Goal: Task Accomplishment & Management: Use online tool/utility

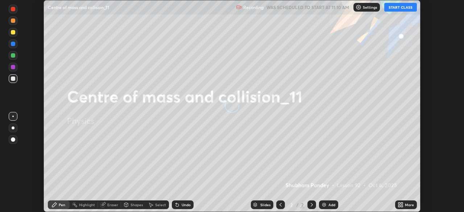
scroll to position [212, 463]
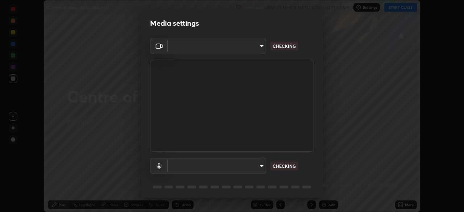
type input "c951384ac17a0b50bb9ac7cdea08c13fa19b46d16a4cf8145a1f20a101604ad2"
click at [253, 167] on body "Erase all Centre of mass and collision_11 Recording WAS SCHEDULED TO START AT 1…" at bounding box center [232, 106] width 464 height 212
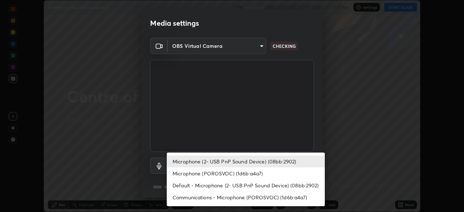
click at [222, 168] on li "Microphone (POROSVOC) (1d6b:a4a7)" at bounding box center [246, 173] width 158 height 12
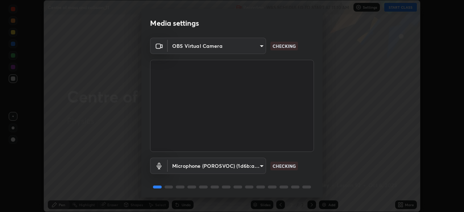
click at [230, 166] on body "Erase all Centre of mass and collision_11 Recording WAS SCHEDULED TO START AT 1…" at bounding box center [232, 106] width 464 height 212
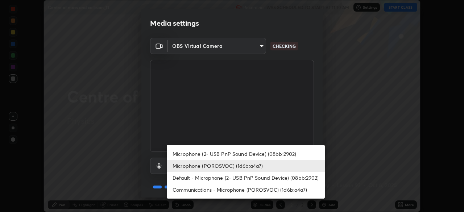
click at [225, 154] on li "Microphone (2- USB PnP Sound Device) (08bb:2902)" at bounding box center [246, 154] width 158 height 12
type input "dac544187fd5bd4e2b57d0b4d40621f7f76ab715ffe5df3875f47dd17250e3db"
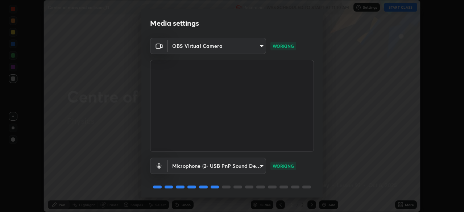
scroll to position [26, 0]
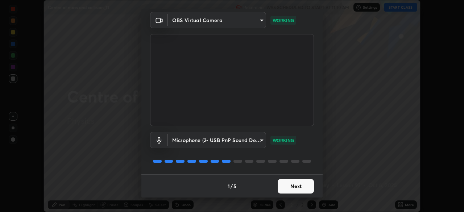
click at [303, 180] on button "Next" at bounding box center [295, 186] width 36 height 14
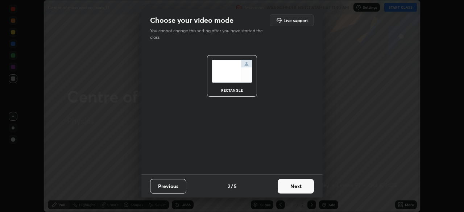
scroll to position [0, 0]
click at [305, 187] on button "Next" at bounding box center [295, 186] width 36 height 14
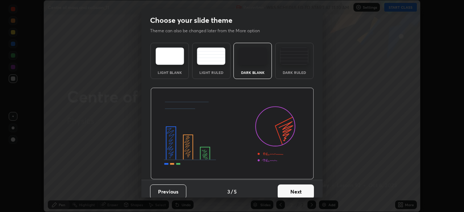
scroll to position [5, 0]
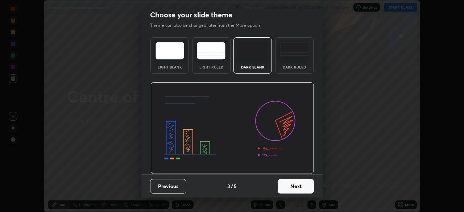
click at [305, 186] on button "Next" at bounding box center [295, 186] width 36 height 14
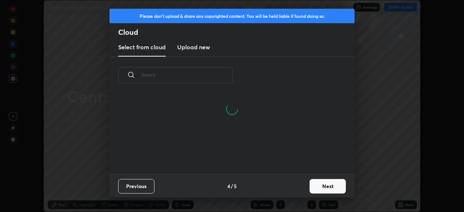
scroll to position [46, 232]
click at [328, 184] on button "Next" at bounding box center [327, 186] width 36 height 14
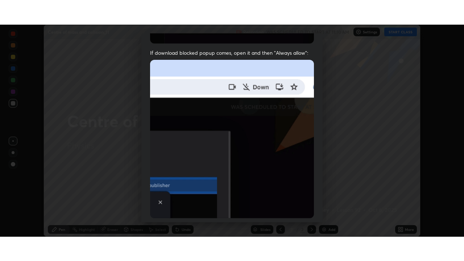
scroll to position [173, 0]
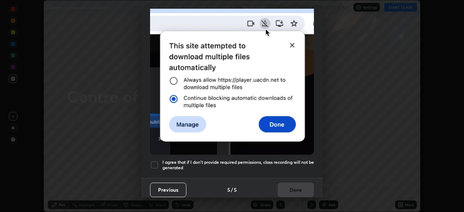
click at [158, 160] on div at bounding box center [154, 164] width 9 height 9
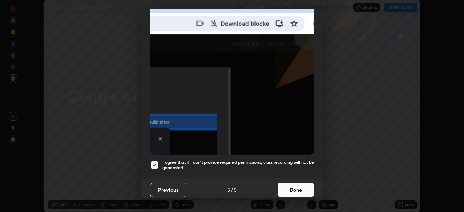
click at [292, 185] on button "Done" at bounding box center [295, 190] width 36 height 14
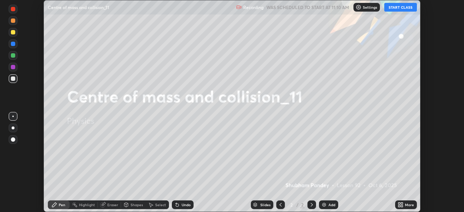
click at [395, 7] on button "START CLASS" at bounding box center [400, 7] width 33 height 9
click at [404, 204] on div "More" at bounding box center [406, 204] width 22 height 9
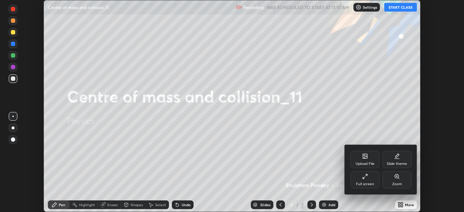
click at [367, 180] on div "Full screen" at bounding box center [364, 179] width 29 height 17
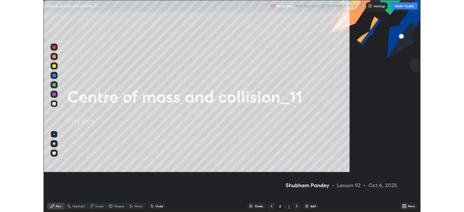
scroll to position [261, 464]
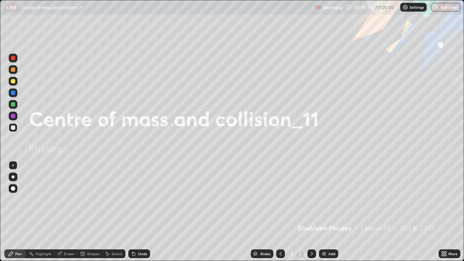
click at [13, 81] on div at bounding box center [13, 81] width 4 height 4
click at [10, 173] on div at bounding box center [13, 176] width 9 height 9
click at [330, 211] on div "Add" at bounding box center [331, 254] width 7 height 4
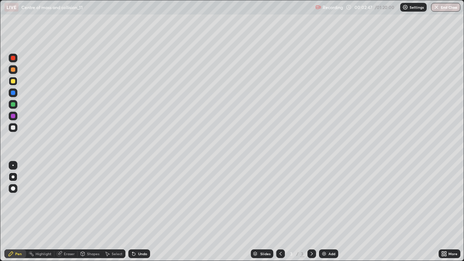
click at [90, 211] on div "Shapes" at bounding box center [93, 254] width 12 height 4
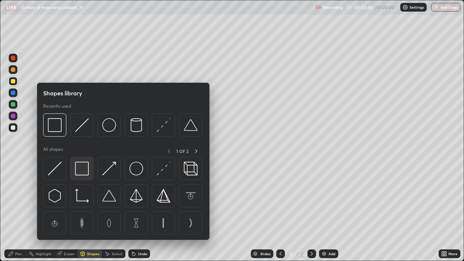
click at [85, 170] on img at bounding box center [82, 169] width 14 height 14
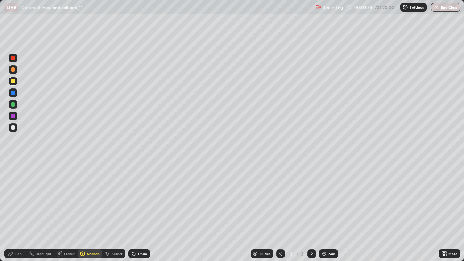
click at [19, 211] on div "Pen" at bounding box center [18, 254] width 7 height 4
click at [14, 128] on div at bounding box center [13, 127] width 4 height 4
click at [12, 56] on div at bounding box center [13, 58] width 4 height 4
click at [13, 103] on div at bounding box center [13, 104] width 4 height 4
click at [11, 126] on div at bounding box center [13, 127] width 4 height 4
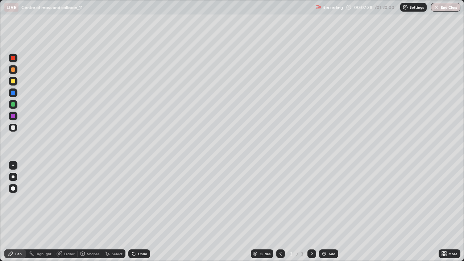
click at [331, 211] on div "Add" at bounding box center [328, 253] width 19 height 9
click at [16, 80] on div at bounding box center [13, 81] width 9 height 9
click at [13, 129] on div at bounding box center [13, 127] width 4 height 4
click at [90, 211] on div "Shapes" at bounding box center [93, 254] width 12 height 4
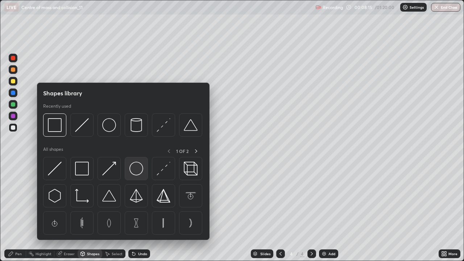
click at [135, 169] on img at bounding box center [136, 169] width 14 height 14
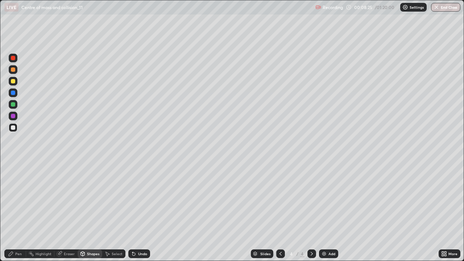
click at [89, 211] on div "Shapes" at bounding box center [93, 254] width 12 height 4
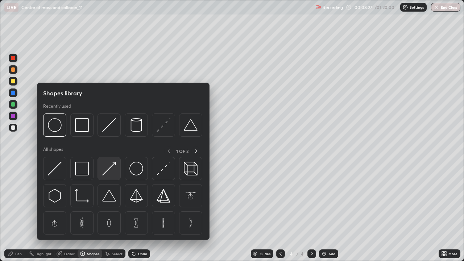
click at [110, 167] on img at bounding box center [109, 169] width 14 height 14
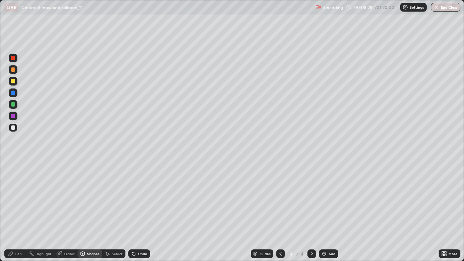
click at [12, 104] on div at bounding box center [13, 104] width 4 height 4
click at [12, 59] on div at bounding box center [13, 58] width 4 height 4
click at [139, 211] on div "Undo" at bounding box center [142, 254] width 9 height 4
click at [17, 211] on div "Pen" at bounding box center [18, 254] width 7 height 4
click at [12, 127] on div at bounding box center [13, 127] width 4 height 4
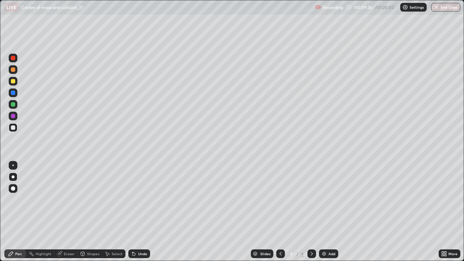
click at [70, 211] on div "Eraser" at bounding box center [69, 254] width 11 height 4
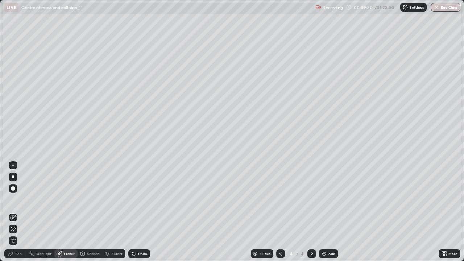
click at [15, 211] on div "Pen" at bounding box center [15, 253] width 22 height 9
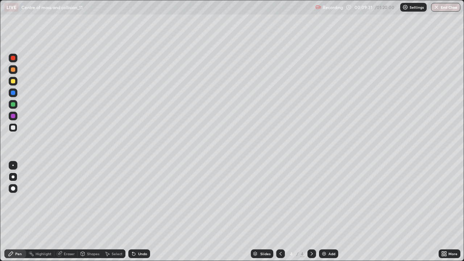
click at [12, 56] on div at bounding box center [13, 58] width 4 height 4
click at [13, 127] on div at bounding box center [13, 127] width 4 height 4
click at [331, 211] on div "Add" at bounding box center [331, 254] width 7 height 4
click at [14, 79] on div at bounding box center [13, 81] width 4 height 4
click at [12, 127] on div at bounding box center [13, 127] width 4 height 4
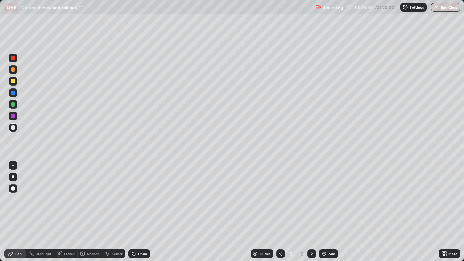
click at [13, 58] on div at bounding box center [13, 58] width 4 height 4
click at [93, 211] on div "Shapes" at bounding box center [93, 254] width 12 height 4
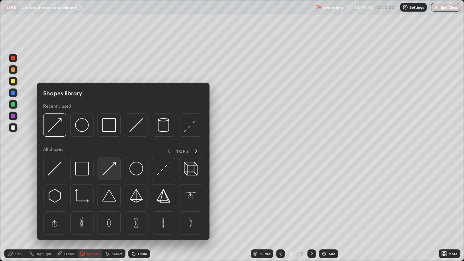
click at [112, 168] on img at bounding box center [109, 169] width 14 height 14
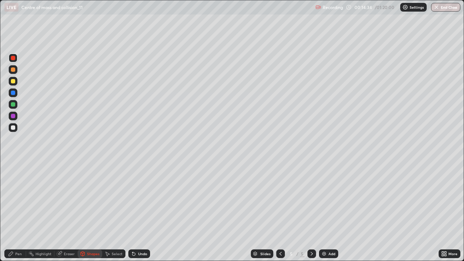
click at [11, 127] on div at bounding box center [13, 127] width 4 height 4
click at [149, 211] on div "Undo" at bounding box center [139, 253] width 22 height 9
click at [147, 211] on div "Undo" at bounding box center [139, 253] width 22 height 9
click at [13, 128] on div at bounding box center [13, 127] width 4 height 4
click at [18, 211] on div "Pen" at bounding box center [18, 254] width 7 height 4
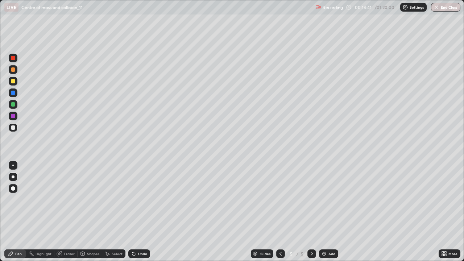
click at [13, 60] on div at bounding box center [13, 58] width 4 height 4
click at [12, 128] on div at bounding box center [13, 127] width 4 height 4
click at [10, 101] on div at bounding box center [13, 104] width 9 height 9
click at [13, 105] on div at bounding box center [13, 104] width 4 height 4
click at [10, 105] on div at bounding box center [13, 104] width 9 height 9
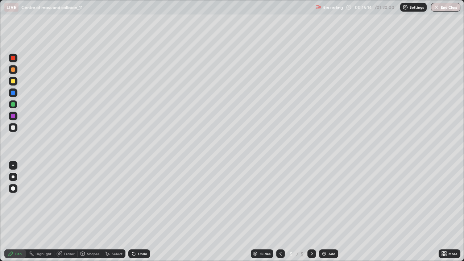
click at [89, 211] on div "Shapes" at bounding box center [89, 253] width 25 height 9
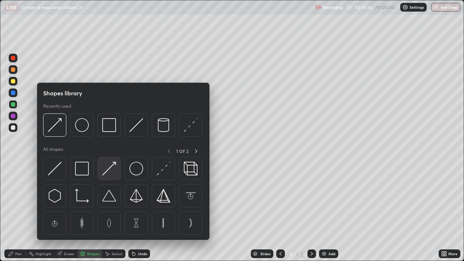
click at [106, 170] on img at bounding box center [109, 169] width 14 height 14
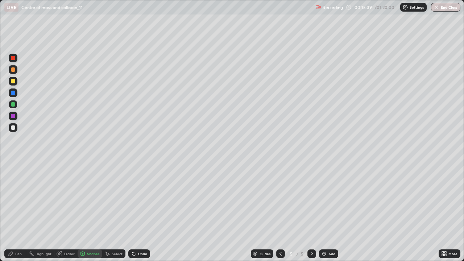
click at [142, 211] on div "Undo" at bounding box center [142, 254] width 9 height 4
click at [14, 128] on div at bounding box center [13, 127] width 4 height 4
click at [16, 211] on div "Pen" at bounding box center [15, 253] width 22 height 9
click at [13, 102] on div at bounding box center [13, 104] width 4 height 4
click at [12, 80] on div at bounding box center [13, 81] width 4 height 4
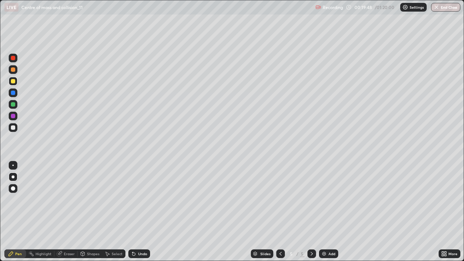
click at [329, 211] on div "Add" at bounding box center [331, 254] width 7 height 4
click at [14, 80] on div at bounding box center [13, 81] width 4 height 4
click at [12, 71] on div at bounding box center [13, 69] width 4 height 4
click at [92, 211] on div "Shapes" at bounding box center [93, 254] width 12 height 4
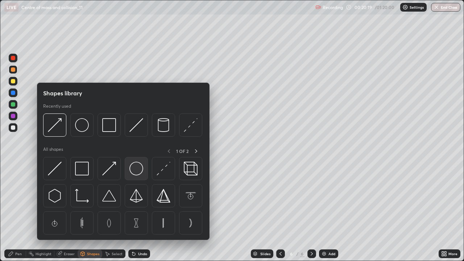
click at [131, 167] on img at bounding box center [136, 169] width 14 height 14
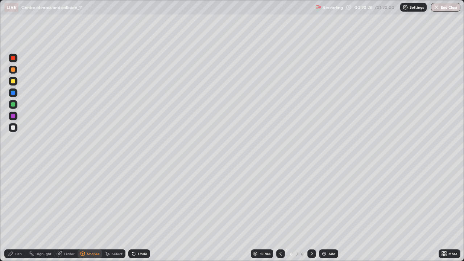
click at [13, 82] on div at bounding box center [13, 81] width 4 height 4
click at [144, 211] on div "Undo" at bounding box center [139, 253] width 22 height 9
click at [17, 211] on div "Pen" at bounding box center [18, 254] width 7 height 4
click at [14, 103] on div at bounding box center [13, 104] width 4 height 4
click at [91, 211] on div "Shapes" at bounding box center [93, 254] width 12 height 4
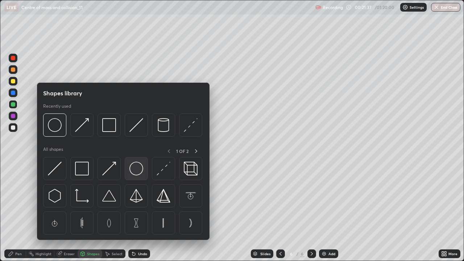
click at [135, 165] on img at bounding box center [136, 169] width 14 height 14
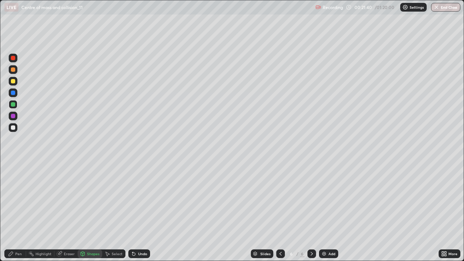
click at [140, 211] on div "Undo" at bounding box center [142, 254] width 9 height 4
click at [12, 70] on div at bounding box center [13, 69] width 4 height 4
click at [13, 104] on div at bounding box center [13, 104] width 4 height 4
click at [89, 211] on div "Shapes" at bounding box center [93, 254] width 12 height 4
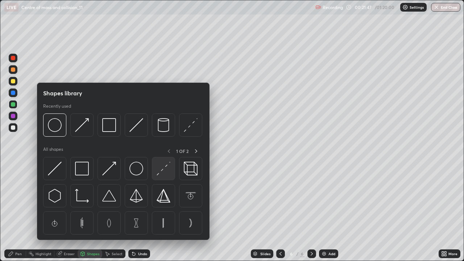
click at [160, 170] on img at bounding box center [163, 169] width 14 height 14
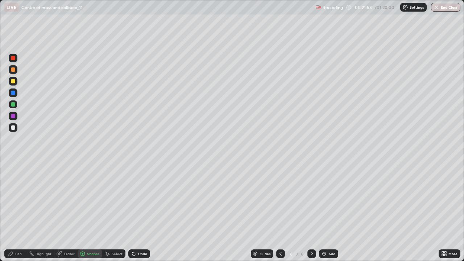
click at [136, 211] on div "Undo" at bounding box center [139, 253] width 22 height 9
click at [137, 211] on div "Undo" at bounding box center [139, 253] width 22 height 9
click at [12, 70] on div at bounding box center [13, 69] width 4 height 4
click at [20, 211] on div "Pen" at bounding box center [18, 254] width 7 height 4
click at [142, 211] on div "Undo" at bounding box center [142, 254] width 9 height 4
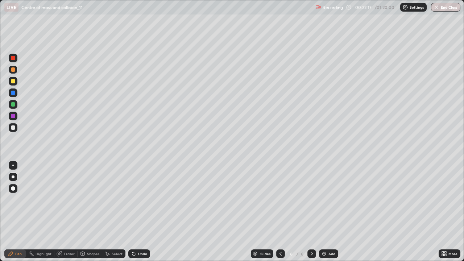
click at [146, 211] on div "Undo" at bounding box center [139, 253] width 22 height 9
click at [15, 129] on div at bounding box center [13, 127] width 9 height 9
click at [14, 80] on div at bounding box center [13, 81] width 4 height 4
click at [13, 129] on div at bounding box center [13, 127] width 4 height 4
click at [326, 211] on img at bounding box center [324, 254] width 6 height 6
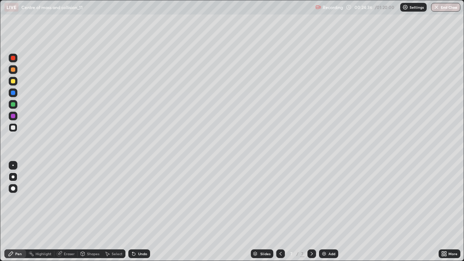
click at [16, 84] on div at bounding box center [13, 81] width 9 height 9
click at [138, 211] on div "Undo" at bounding box center [142, 254] width 9 height 4
click at [139, 211] on div "Undo" at bounding box center [142, 254] width 9 height 4
click at [138, 211] on div "Undo" at bounding box center [142, 254] width 9 height 4
click at [85, 211] on div "Shapes" at bounding box center [89, 253] width 25 height 9
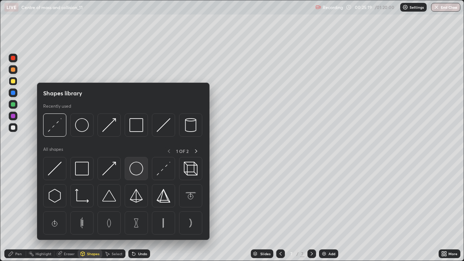
click at [134, 168] on img at bounding box center [136, 169] width 14 height 14
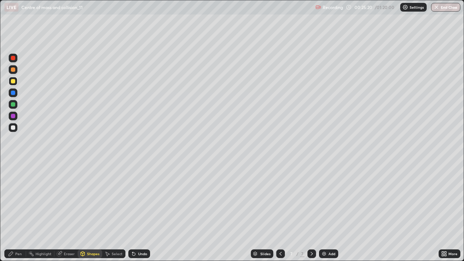
click at [14, 70] on div at bounding box center [13, 69] width 4 height 4
click at [89, 211] on div "Shapes" at bounding box center [93, 254] width 12 height 4
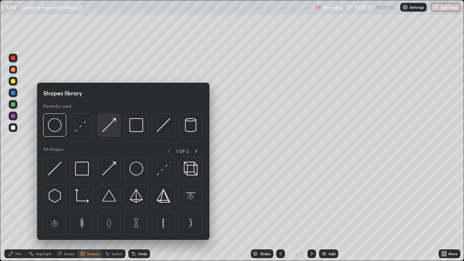
click at [106, 128] on img at bounding box center [109, 125] width 14 height 14
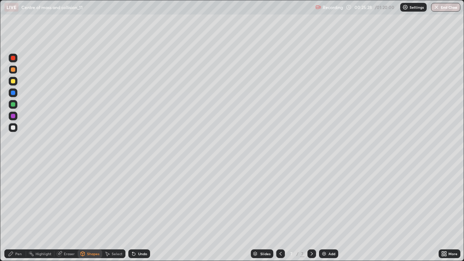
click at [13, 127] on div at bounding box center [13, 127] width 4 height 4
click at [14, 105] on div at bounding box center [13, 104] width 4 height 4
click at [17, 211] on div "Pen" at bounding box center [18, 254] width 7 height 4
click at [13, 127] on div at bounding box center [13, 127] width 4 height 4
click at [11, 81] on div at bounding box center [13, 81] width 4 height 4
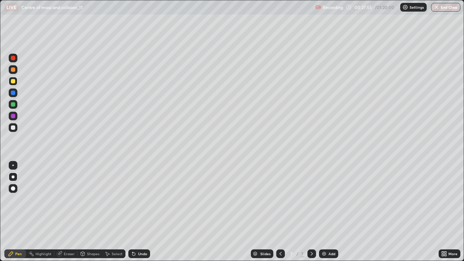
click at [12, 128] on div at bounding box center [13, 127] width 4 height 4
click at [12, 82] on div at bounding box center [13, 81] width 4 height 4
click at [332, 211] on div "Add" at bounding box center [328, 253] width 19 height 9
click at [13, 81] on div at bounding box center [13, 81] width 4 height 4
click at [144, 211] on div "Undo" at bounding box center [142, 254] width 9 height 4
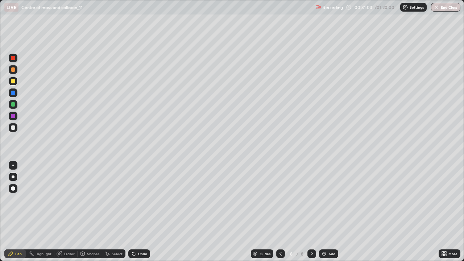
click at [83, 211] on icon at bounding box center [83, 254] width 0 height 3
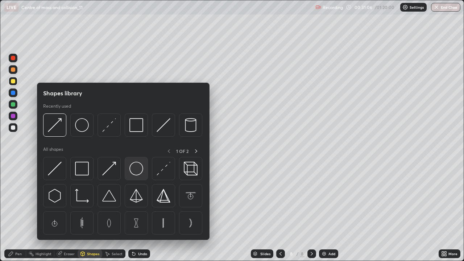
click at [133, 167] on img at bounding box center [136, 169] width 14 height 14
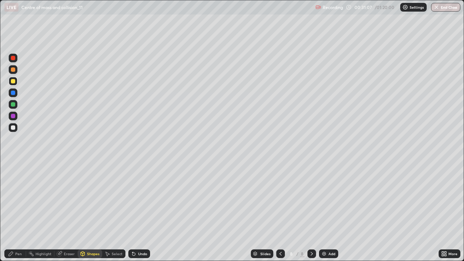
click at [12, 70] on div at bounding box center [13, 69] width 4 height 4
click at [84, 211] on icon at bounding box center [83, 254] width 6 height 6
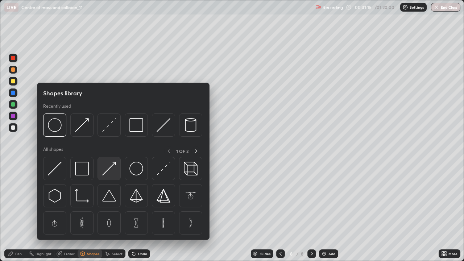
click at [110, 168] on img at bounding box center [109, 169] width 14 height 14
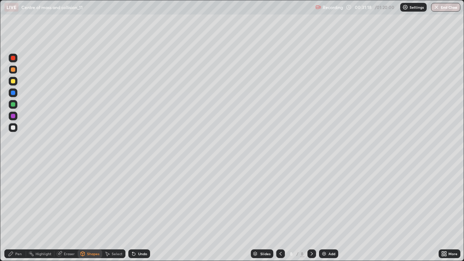
click at [14, 126] on div at bounding box center [13, 127] width 4 height 4
click at [12, 105] on div at bounding box center [13, 104] width 4 height 4
click at [19, 211] on div "Pen" at bounding box center [18, 254] width 7 height 4
click at [14, 127] on div at bounding box center [13, 127] width 4 height 4
click at [16, 128] on div at bounding box center [13, 127] width 9 height 9
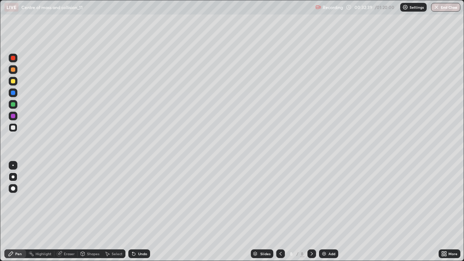
click at [13, 83] on div at bounding box center [13, 81] width 4 height 4
click at [13, 127] on div at bounding box center [13, 127] width 4 height 4
click at [14, 81] on div at bounding box center [13, 81] width 4 height 4
click at [332, 211] on div "Add" at bounding box center [328, 253] width 19 height 9
click at [12, 80] on div at bounding box center [13, 81] width 4 height 4
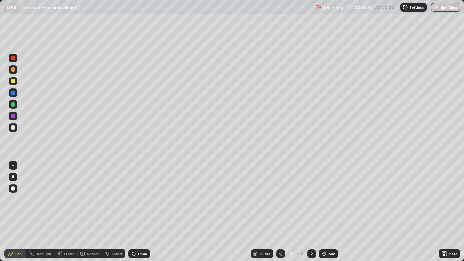
click at [12, 70] on div at bounding box center [13, 69] width 4 height 4
click at [13, 81] on div at bounding box center [13, 81] width 4 height 4
click at [143, 211] on div "Undo" at bounding box center [142, 254] width 9 height 4
click at [88, 211] on div "Shapes" at bounding box center [93, 254] width 12 height 4
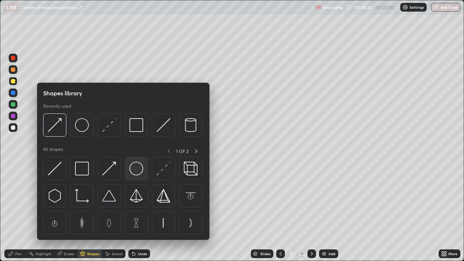
click at [133, 168] on img at bounding box center [136, 169] width 14 height 14
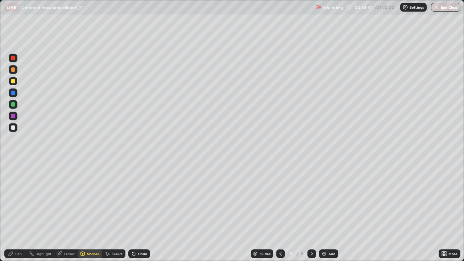
click at [13, 71] on div at bounding box center [13, 69] width 4 height 4
click at [138, 211] on div "Undo" at bounding box center [142, 254] width 9 height 4
click at [87, 211] on div "Shapes" at bounding box center [93, 254] width 12 height 4
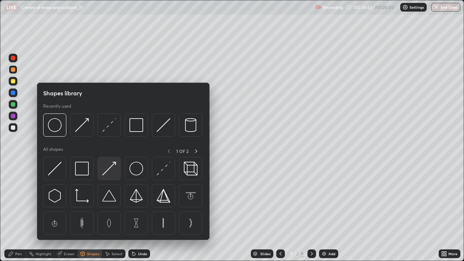
click at [111, 166] on img at bounding box center [109, 169] width 14 height 14
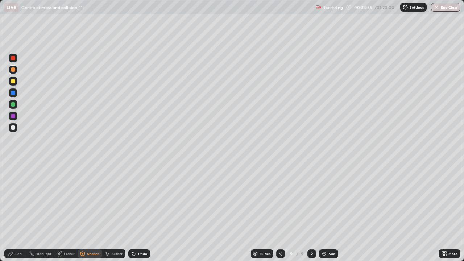
click at [13, 126] on div at bounding box center [13, 127] width 4 height 4
click at [97, 211] on div "Shapes" at bounding box center [93, 254] width 12 height 4
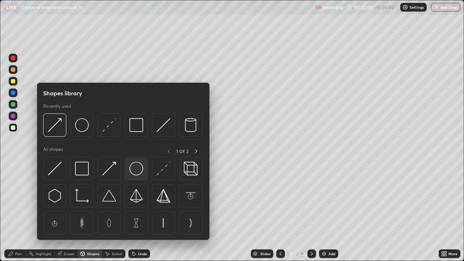
click at [137, 168] on img at bounding box center [136, 169] width 14 height 14
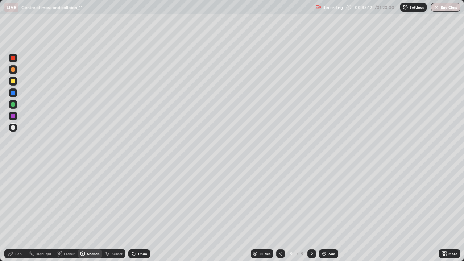
click at [144, 211] on div "Undo" at bounding box center [139, 253] width 22 height 9
click at [14, 71] on div at bounding box center [13, 69] width 4 height 4
click at [13, 127] on div at bounding box center [13, 127] width 4 height 4
click at [96, 211] on div "Shapes" at bounding box center [89, 253] width 25 height 9
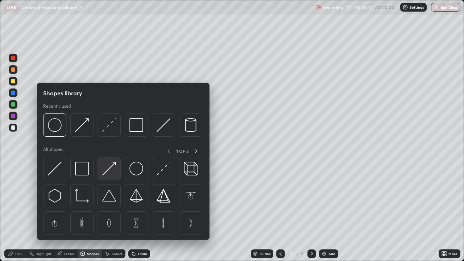
click at [110, 170] on img at bounding box center [109, 169] width 14 height 14
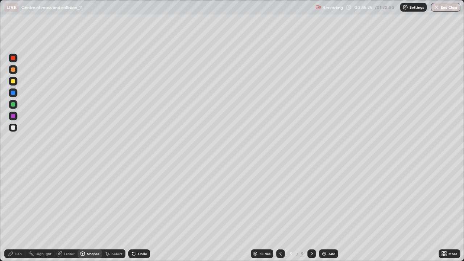
click at [11, 106] on div at bounding box center [13, 104] width 4 height 4
click at [138, 211] on div "Undo" at bounding box center [139, 253] width 22 height 9
click at [143, 211] on div "Undo" at bounding box center [139, 253] width 22 height 9
click at [14, 127] on div at bounding box center [13, 127] width 4 height 4
click at [13, 128] on div at bounding box center [13, 127] width 4 height 4
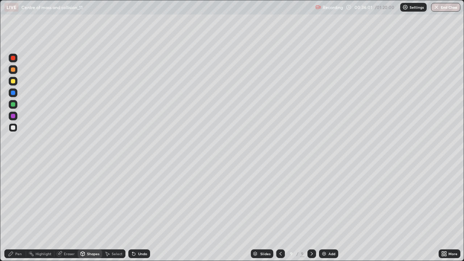
click at [19, 211] on div "Pen" at bounding box center [18, 254] width 7 height 4
click at [10, 103] on div at bounding box center [13, 104] width 9 height 9
click at [13, 127] on div at bounding box center [13, 127] width 4 height 4
click at [13, 211] on icon at bounding box center [11, 254] width 6 height 6
click at [17, 80] on div at bounding box center [13, 81] width 9 height 9
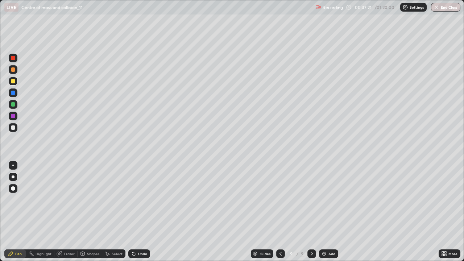
click at [14, 127] on div at bounding box center [13, 127] width 4 height 4
click at [12, 130] on div at bounding box center [13, 127] width 9 height 9
click at [15, 80] on div at bounding box center [13, 81] width 4 height 4
click at [334, 211] on div "Add" at bounding box center [331, 254] width 7 height 4
click at [14, 71] on div at bounding box center [13, 69] width 4 height 4
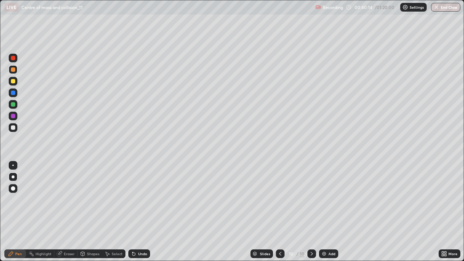
click at [14, 83] on div at bounding box center [13, 81] width 4 height 4
click at [14, 126] on div at bounding box center [13, 127] width 4 height 4
click at [91, 211] on div "Shapes" at bounding box center [89, 253] width 25 height 9
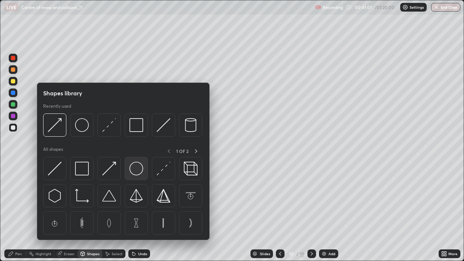
click at [132, 170] on img at bounding box center [136, 169] width 14 height 14
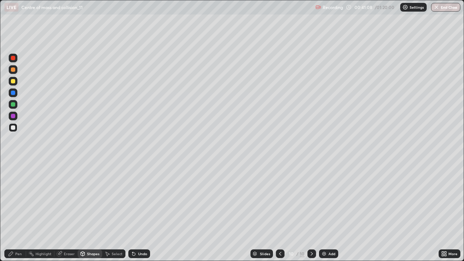
click at [13, 127] on div at bounding box center [13, 127] width 4 height 4
click at [11, 102] on div at bounding box center [13, 104] width 9 height 9
click at [17, 211] on div "Pen" at bounding box center [18, 254] width 7 height 4
click at [138, 211] on div "Undo" at bounding box center [142, 254] width 9 height 4
click at [139, 211] on div "Undo" at bounding box center [142, 254] width 9 height 4
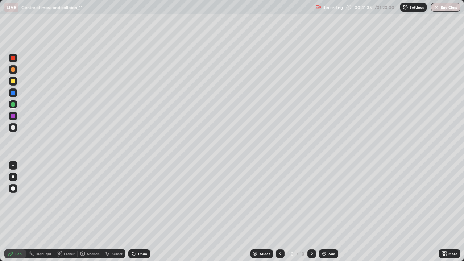
click at [14, 127] on div at bounding box center [13, 127] width 4 height 4
click at [16, 125] on div at bounding box center [13, 127] width 9 height 9
click at [16, 78] on div at bounding box center [13, 81] width 9 height 9
click at [135, 211] on icon at bounding box center [134, 254] width 6 height 6
click at [132, 211] on icon at bounding box center [132, 252] width 1 height 1
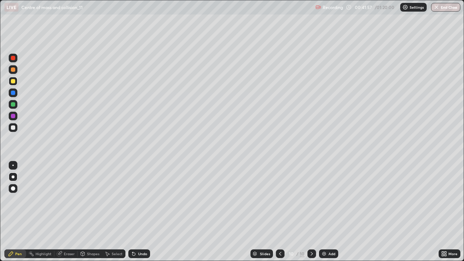
click at [10, 129] on div at bounding box center [13, 127] width 9 height 9
click at [16, 81] on div at bounding box center [13, 81] width 9 height 9
click at [330, 211] on div "Add" at bounding box center [331, 254] width 7 height 4
click at [13, 82] on div at bounding box center [13, 81] width 4 height 4
click at [92, 211] on div "Shapes" at bounding box center [93, 254] width 12 height 4
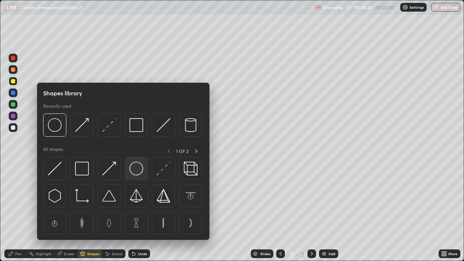
click at [135, 167] on img at bounding box center [136, 169] width 14 height 14
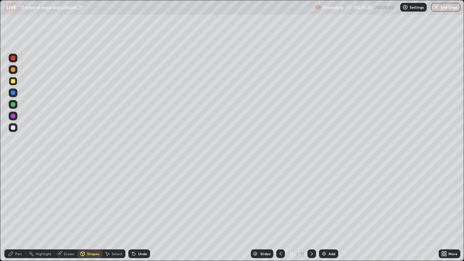
click at [12, 69] on div at bounding box center [13, 69] width 4 height 4
click at [113, 211] on div "Select" at bounding box center [117, 254] width 11 height 4
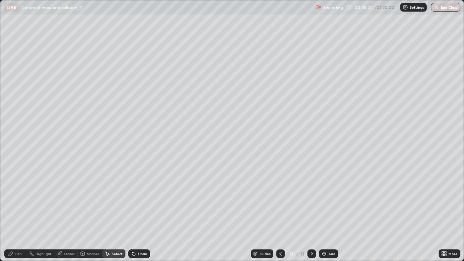
click at [89, 211] on div "Shapes" at bounding box center [93, 254] width 12 height 4
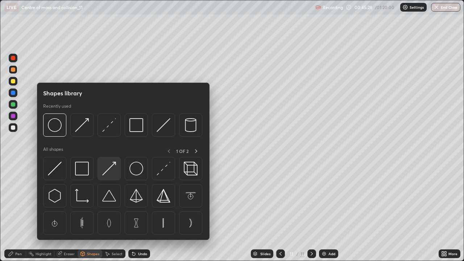
click at [107, 166] on img at bounding box center [109, 169] width 14 height 14
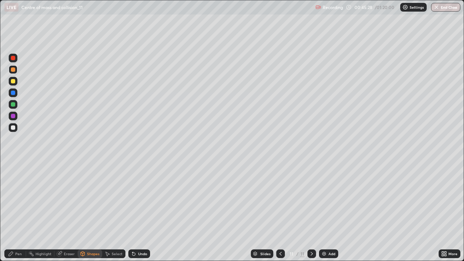
click at [13, 127] on div at bounding box center [13, 127] width 4 height 4
click at [13, 104] on div at bounding box center [13, 104] width 4 height 4
click at [16, 211] on div "Pen" at bounding box center [18, 254] width 7 height 4
click at [13, 127] on div at bounding box center [13, 127] width 4 height 4
click at [14, 81] on div at bounding box center [13, 81] width 4 height 4
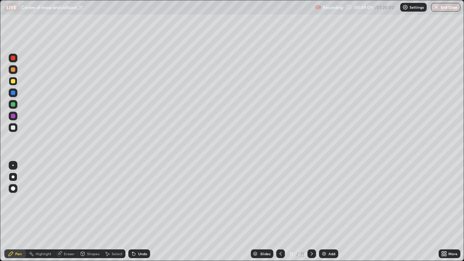
click at [330, 211] on div "Add" at bounding box center [328, 253] width 19 height 9
click at [13, 82] on div at bounding box center [13, 81] width 4 height 4
click at [12, 70] on div at bounding box center [13, 69] width 4 height 4
click at [12, 80] on div at bounding box center [13, 81] width 4 height 4
click at [11, 71] on div at bounding box center [13, 69] width 4 height 4
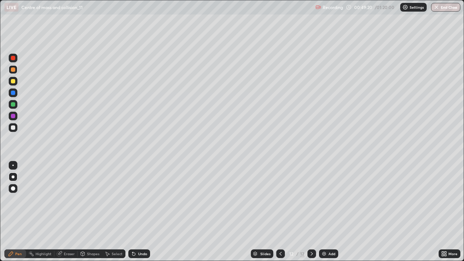
click at [94, 211] on div "Shapes" at bounding box center [93, 254] width 12 height 4
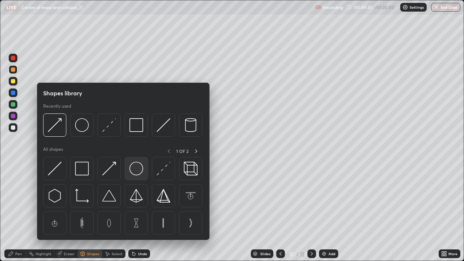
click at [135, 167] on img at bounding box center [136, 169] width 14 height 14
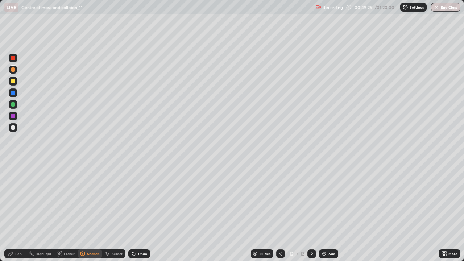
click at [91, 211] on div "Shapes" at bounding box center [89, 253] width 25 height 9
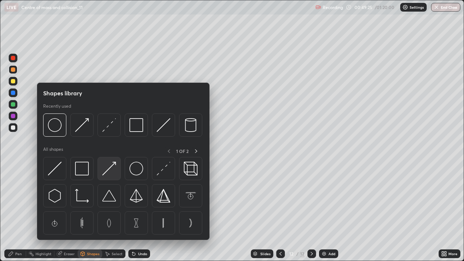
click at [111, 168] on img at bounding box center [109, 169] width 14 height 14
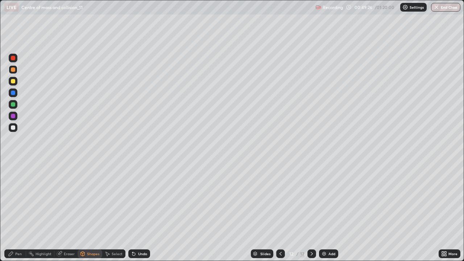
click at [13, 127] on div at bounding box center [13, 127] width 4 height 4
click at [16, 211] on div "Pen" at bounding box center [15, 253] width 22 height 9
click at [93, 211] on div "Shapes" at bounding box center [93, 254] width 12 height 4
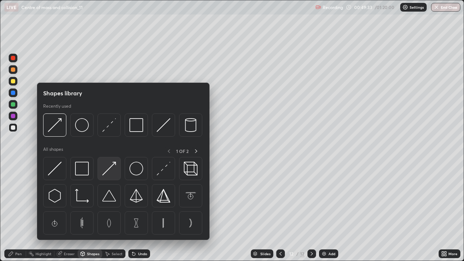
click at [106, 168] on img at bounding box center [109, 169] width 14 height 14
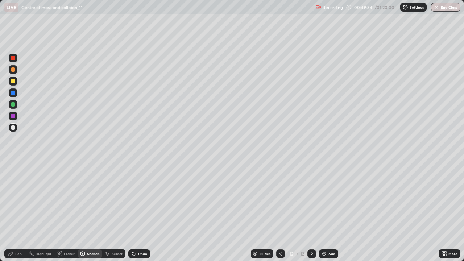
click at [13, 107] on div at bounding box center [13, 104] width 9 height 9
click at [20, 211] on div "Pen" at bounding box center [18, 254] width 7 height 4
click at [13, 129] on div at bounding box center [13, 127] width 4 height 4
click at [10, 77] on div at bounding box center [13, 81] width 9 height 9
click at [13, 69] on div at bounding box center [13, 69] width 4 height 4
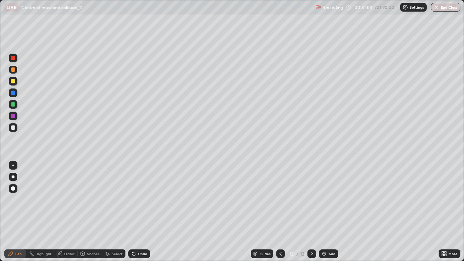
click at [336, 211] on div "Slides 12 / 12 Add" at bounding box center [294, 253] width 288 height 14
click at [328, 211] on div "Add" at bounding box center [331, 254] width 7 height 4
click at [13, 71] on div at bounding box center [13, 69] width 4 height 4
click at [13, 125] on div at bounding box center [13, 127] width 4 height 4
click at [87, 211] on div "Shapes" at bounding box center [93, 254] width 12 height 4
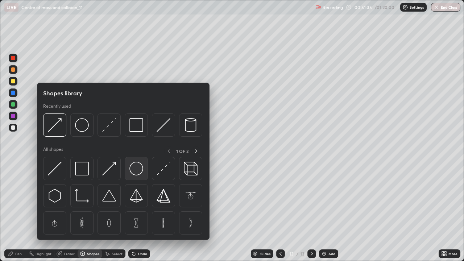
click at [136, 169] on img at bounding box center [136, 169] width 14 height 14
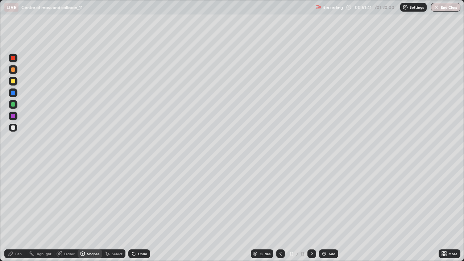
click at [16, 211] on div "Pen" at bounding box center [18, 254] width 7 height 4
click at [13, 107] on div at bounding box center [13, 104] width 9 height 9
click at [14, 127] on div at bounding box center [13, 127] width 4 height 4
click at [325, 211] on div "Add" at bounding box center [328, 253] width 19 height 9
click at [15, 73] on div at bounding box center [13, 69] width 9 height 9
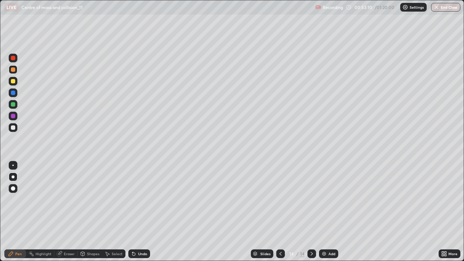
click at [96, 211] on div "Shapes" at bounding box center [93, 254] width 12 height 4
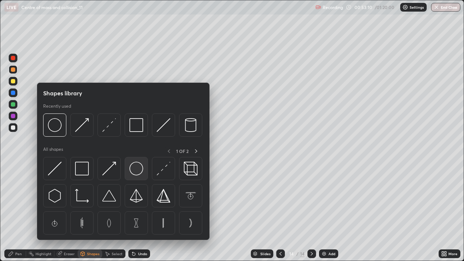
click at [134, 168] on img at bounding box center [136, 169] width 14 height 14
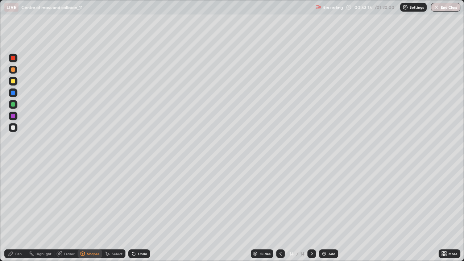
click at [16, 211] on div "Pen" at bounding box center [18, 254] width 7 height 4
click at [13, 126] on div at bounding box center [13, 127] width 4 height 4
click at [142, 211] on div "Undo" at bounding box center [139, 253] width 22 height 9
click at [91, 211] on div "Shapes" at bounding box center [93, 254] width 12 height 4
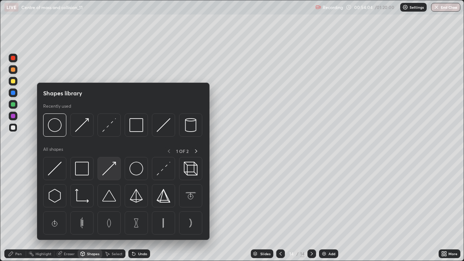
click at [107, 168] on img at bounding box center [109, 169] width 14 height 14
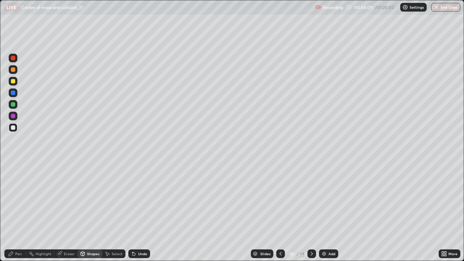
click at [139, 211] on div "Undo" at bounding box center [142, 254] width 9 height 4
click at [141, 211] on div "Undo" at bounding box center [142, 254] width 9 height 4
click at [15, 211] on div "Pen" at bounding box center [15, 253] width 22 height 9
click at [12, 71] on div at bounding box center [13, 69] width 4 height 4
click at [14, 126] on div at bounding box center [13, 127] width 4 height 4
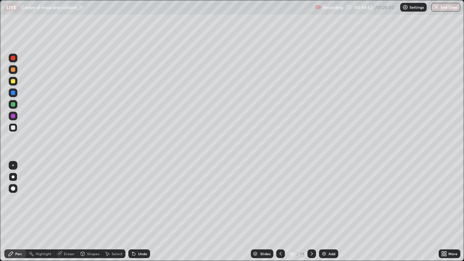
click at [80, 211] on icon at bounding box center [83, 254] width 6 height 6
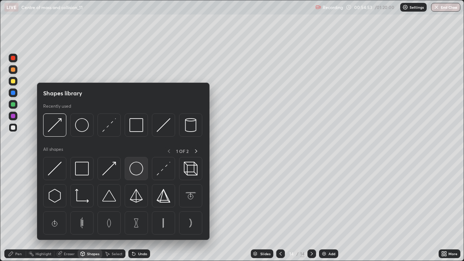
click at [135, 169] on img at bounding box center [136, 169] width 14 height 14
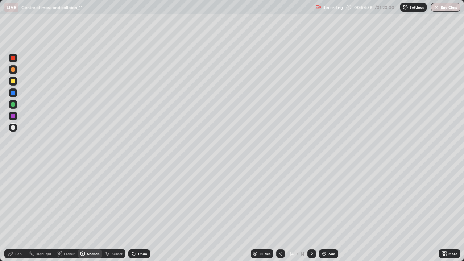
click at [13, 81] on div at bounding box center [13, 81] width 4 height 4
click at [92, 211] on div "Shapes" at bounding box center [93, 254] width 12 height 4
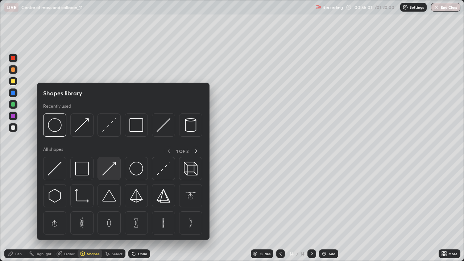
click at [112, 168] on img at bounding box center [109, 169] width 14 height 14
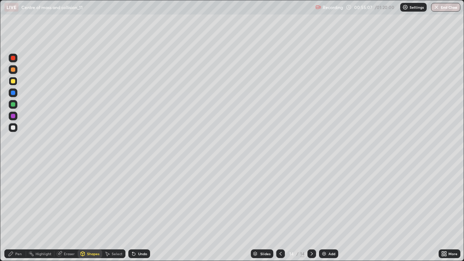
click at [18, 211] on div "Pen" at bounding box center [18, 254] width 7 height 4
click at [13, 105] on div at bounding box center [13, 104] width 4 height 4
click at [15, 128] on div at bounding box center [13, 127] width 4 height 4
click at [334, 211] on div "Add" at bounding box center [331, 254] width 7 height 4
click at [14, 83] on div at bounding box center [13, 81] width 4 height 4
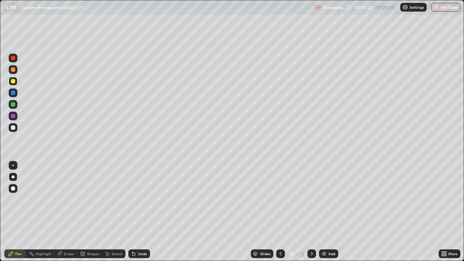
click at [11, 71] on div at bounding box center [13, 69] width 4 height 4
click at [10, 127] on div at bounding box center [13, 127] width 9 height 9
click at [89, 211] on div "Shapes" at bounding box center [93, 254] width 12 height 4
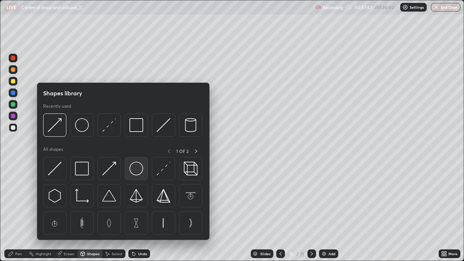
click at [134, 171] on img at bounding box center [136, 169] width 14 height 14
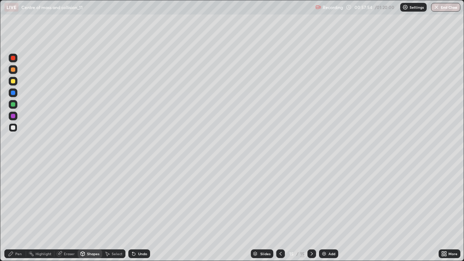
click at [13, 70] on div at bounding box center [13, 69] width 4 height 4
click at [81, 211] on icon at bounding box center [83, 252] width 4 height 1
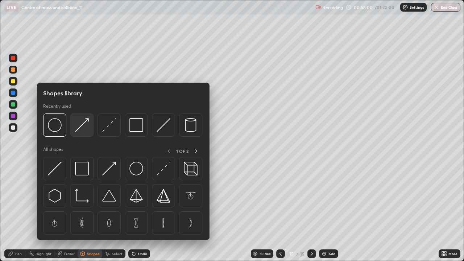
click at [79, 125] on img at bounding box center [82, 125] width 14 height 14
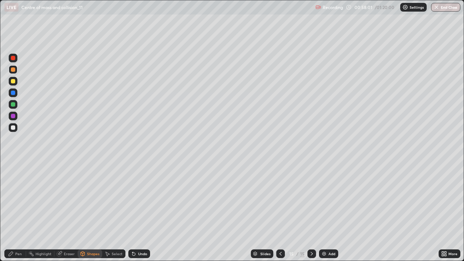
click at [12, 103] on div at bounding box center [13, 104] width 4 height 4
click at [18, 211] on div "Pen" at bounding box center [18, 254] width 7 height 4
click at [14, 69] on div at bounding box center [13, 69] width 4 height 4
click at [11, 126] on div at bounding box center [13, 127] width 4 height 4
click at [84, 211] on div "Shapes" at bounding box center [89, 253] width 25 height 9
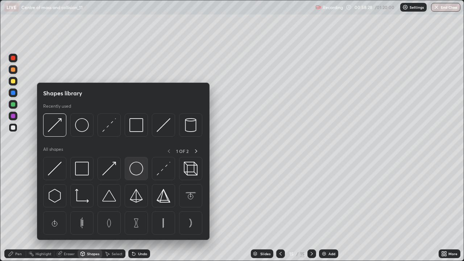
click at [134, 173] on img at bounding box center [136, 169] width 14 height 14
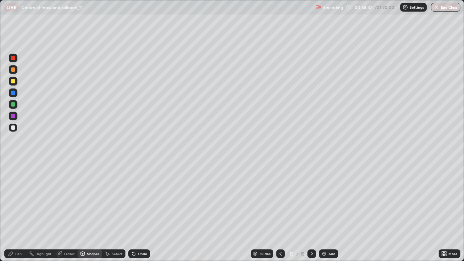
click at [17, 211] on div "Pen" at bounding box center [18, 254] width 7 height 4
click at [95, 211] on div "Shapes" at bounding box center [89, 253] width 25 height 9
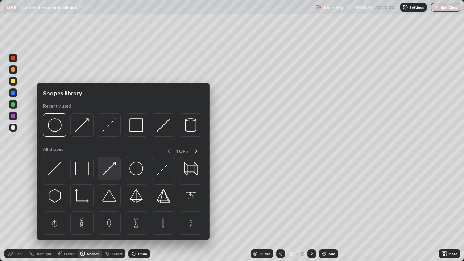
click at [109, 167] on img at bounding box center [109, 169] width 14 height 14
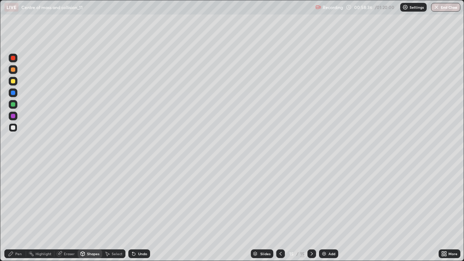
click at [12, 81] on div at bounding box center [13, 81] width 4 height 4
click at [18, 211] on div "Pen" at bounding box center [18, 254] width 7 height 4
click at [93, 211] on div "Shapes" at bounding box center [89, 253] width 25 height 9
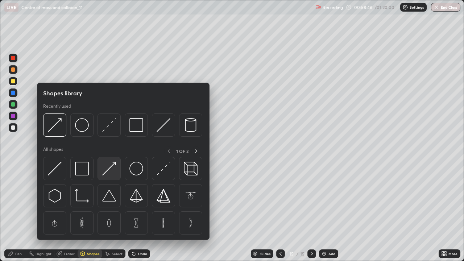
click at [107, 168] on img at bounding box center [109, 169] width 14 height 14
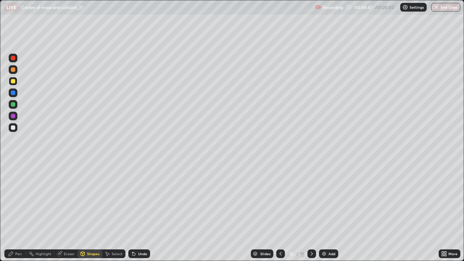
click at [14, 103] on div at bounding box center [13, 104] width 4 height 4
click at [17, 211] on div "Pen" at bounding box center [18, 254] width 7 height 4
click at [12, 130] on div at bounding box center [13, 127] width 9 height 9
click at [140, 211] on div "Undo" at bounding box center [139, 253] width 22 height 9
click at [139, 211] on div "Undo" at bounding box center [142, 254] width 9 height 4
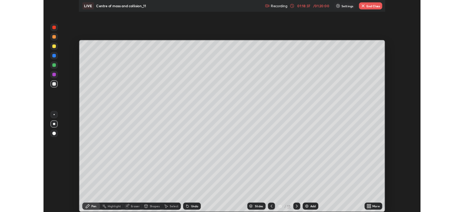
scroll to position [36002, 35750]
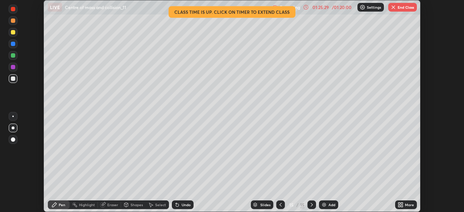
click at [399, 10] on button "End Class" at bounding box center [402, 7] width 29 height 9
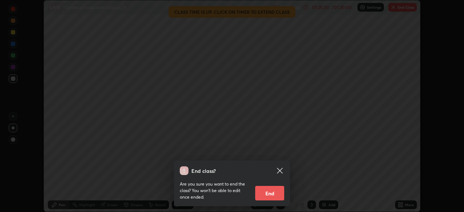
click at [276, 193] on button "End" at bounding box center [269, 193] width 29 height 14
